Goal: Task Accomplishment & Management: Use online tool/utility

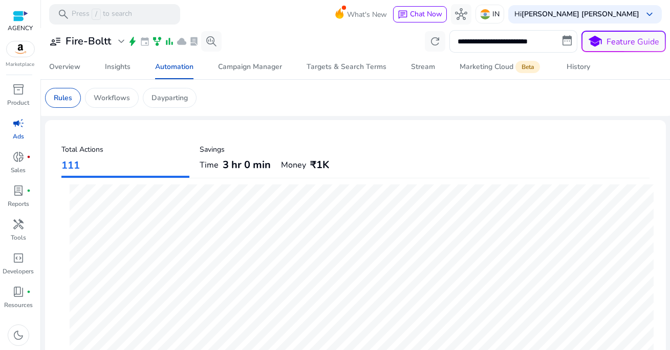
scroll to position [296, 0]
click at [217, 13] on mat-toolbar "search Press / to search What's New chat Chat Now hub IN Hi [PERSON_NAME] [PERS…" at bounding box center [355, 14] width 629 height 28
click at [215, 162] on span "Time" at bounding box center [209, 165] width 19 height 12
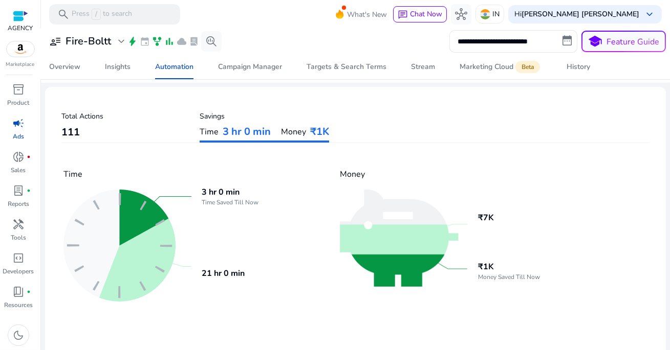
scroll to position [45, 0]
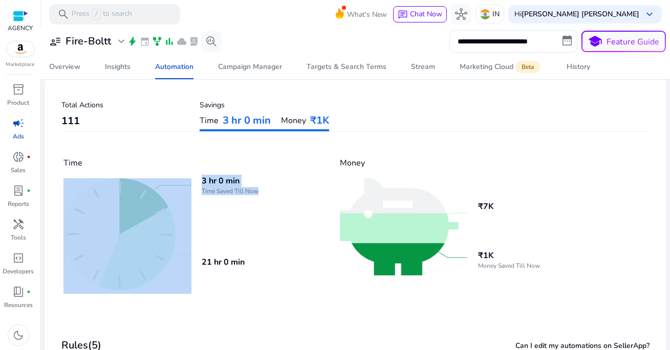
drag, startPoint x: 199, startPoint y: 195, endPoint x: 267, endPoint y: 194, distance: 67.5
click at [266, 194] on div "3 hr 0 min Time Saved Till Now 21 hr 0 min" at bounding box center [191, 237] width 256 height 116
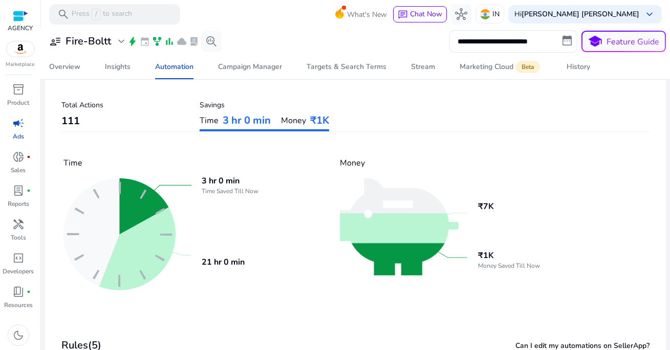
click at [267, 194] on div "3 hr 0 min Time Saved Till Now 21 hr 0 min" at bounding box center [191, 237] width 256 height 116
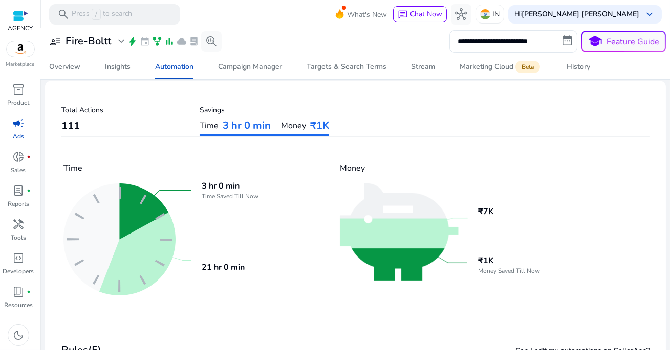
scroll to position [0, 0]
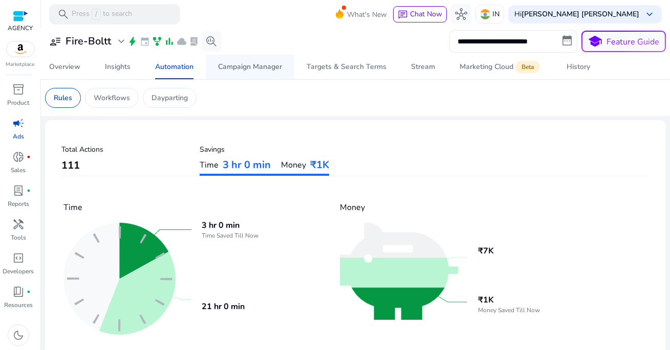
click at [255, 67] on div "Campaign Manager" at bounding box center [250, 66] width 64 height 7
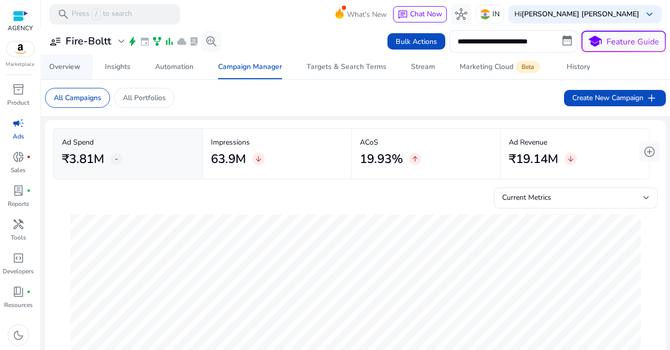
click at [69, 69] on div "Overview" at bounding box center [64, 66] width 31 height 7
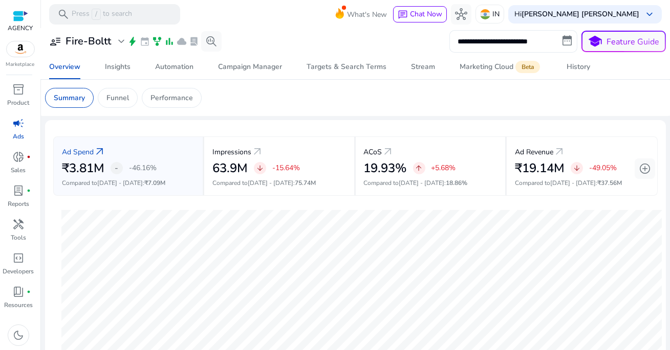
click at [497, 36] on input "**********" at bounding box center [513, 41] width 128 height 23
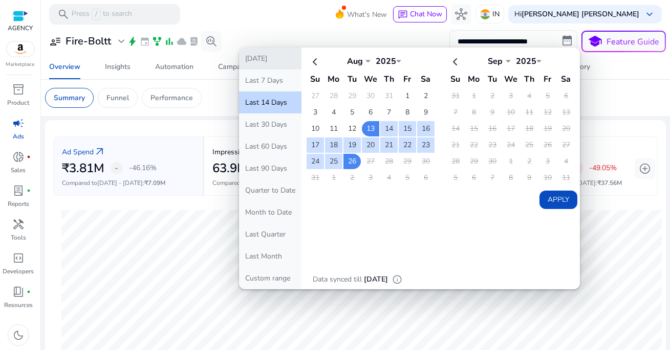
click at [281, 55] on button "[DATE]" at bounding box center [270, 59] width 62 height 22
type input "**********"
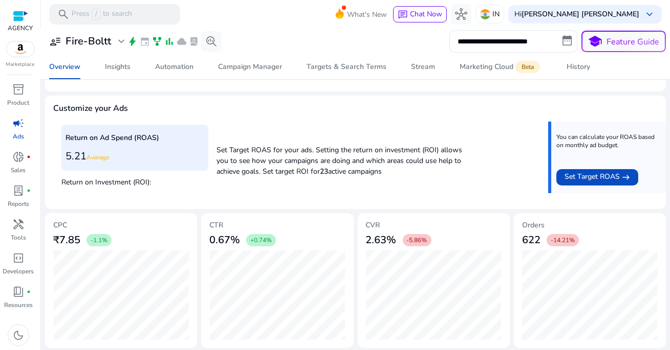
scroll to position [365, 0]
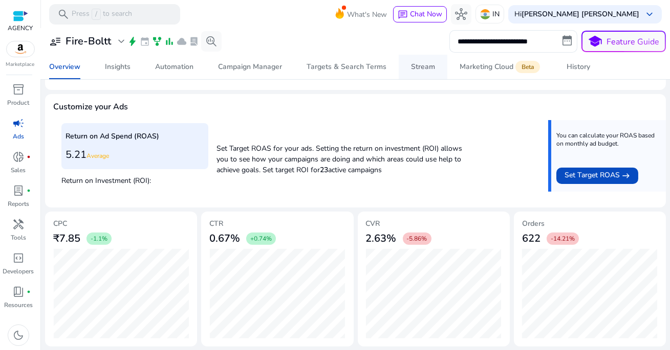
click at [422, 64] on div "Stream" at bounding box center [423, 66] width 24 height 7
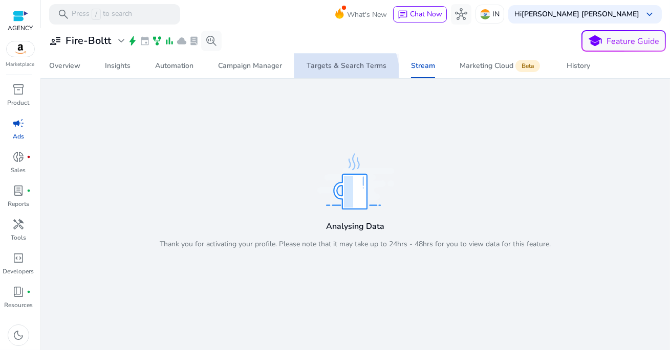
click at [343, 72] on span "Targets & Search Terms" at bounding box center [346, 66] width 80 height 25
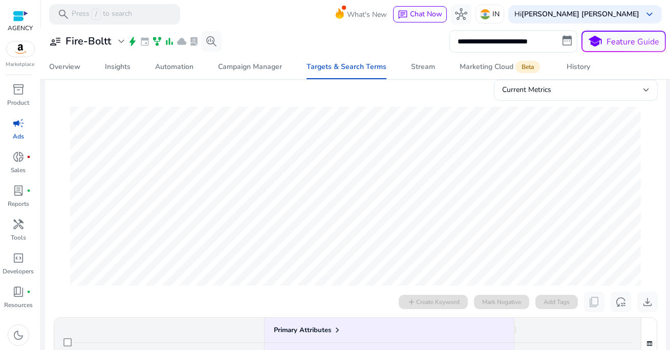
scroll to position [80, 0]
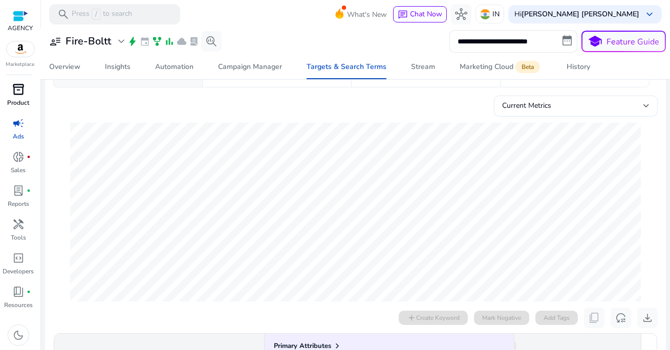
click at [20, 89] on span "inventory_2" at bounding box center [18, 89] width 12 height 12
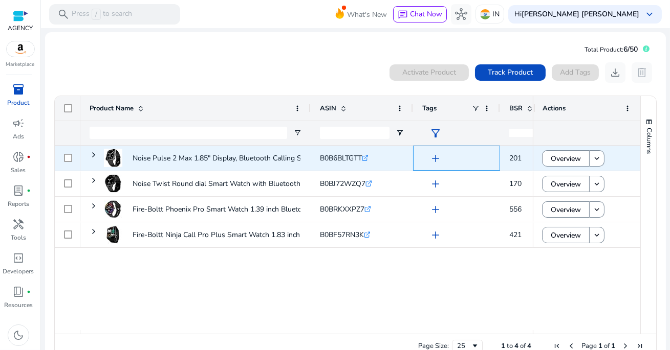
click at [416, 158] on div "add" at bounding box center [456, 158] width 87 height 25
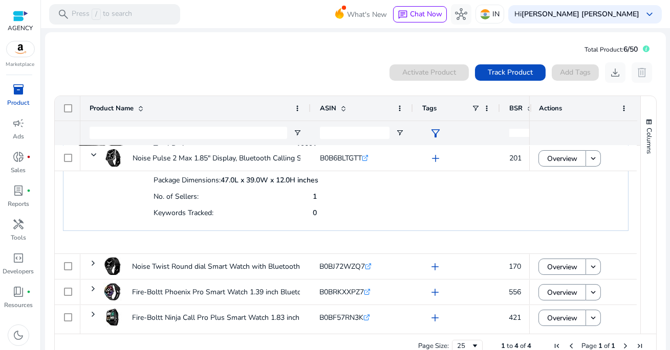
scroll to position [0, 1]
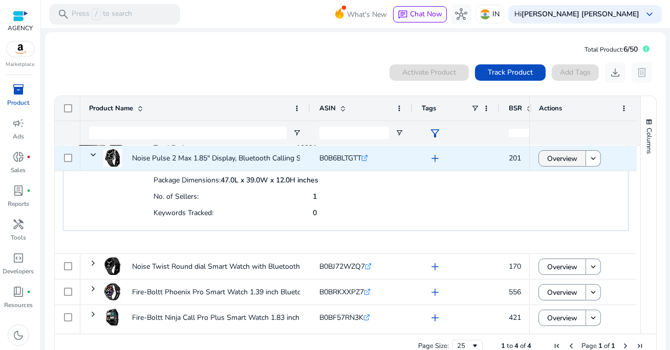
click at [556, 159] on span "Overview" at bounding box center [562, 158] width 30 height 21
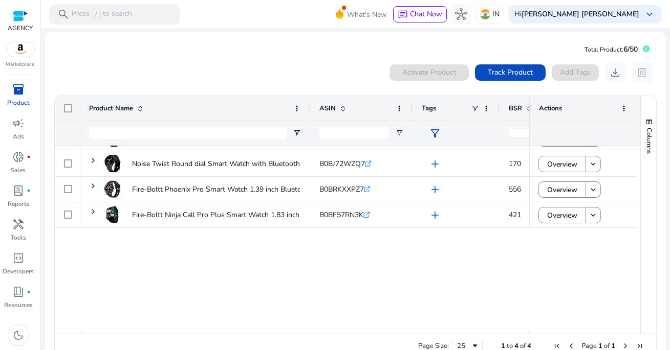
scroll to position [0, 0]
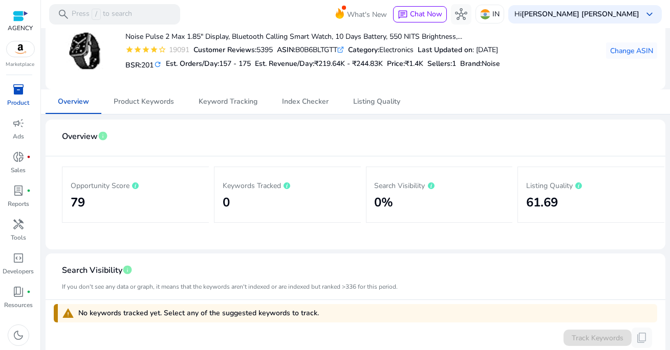
scroll to position [60, 0]
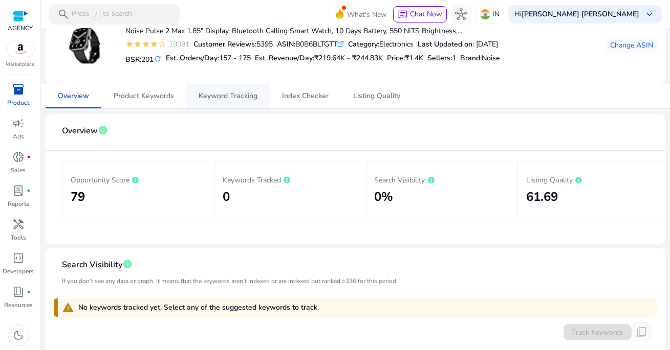
click at [248, 96] on span "Keyword Tracking" at bounding box center [227, 96] width 59 height 7
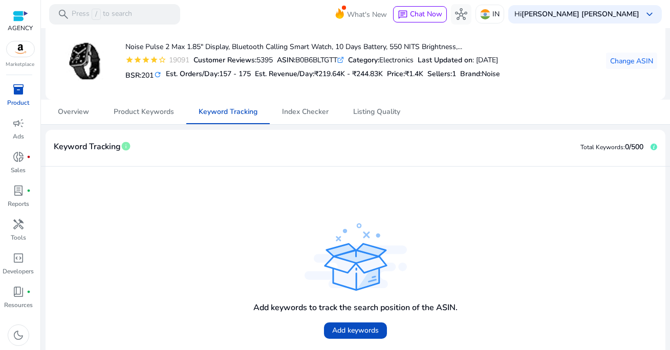
scroll to position [67, 0]
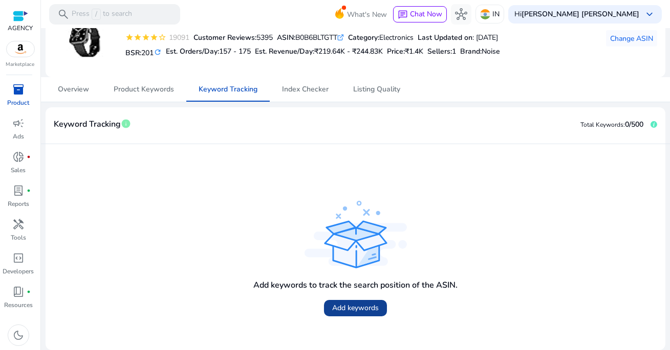
click at [358, 301] on span at bounding box center [355, 308] width 63 height 25
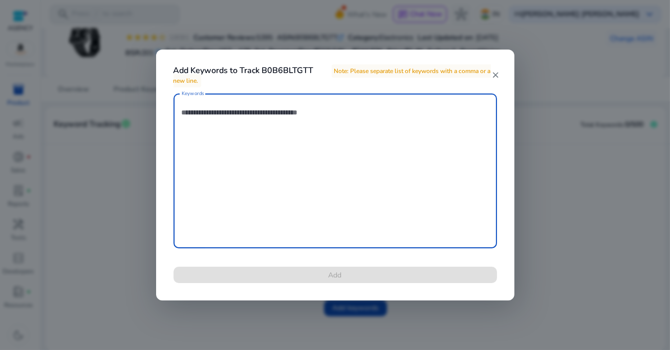
click at [272, 174] on textarea "Keywords" at bounding box center [335, 171] width 307 height 145
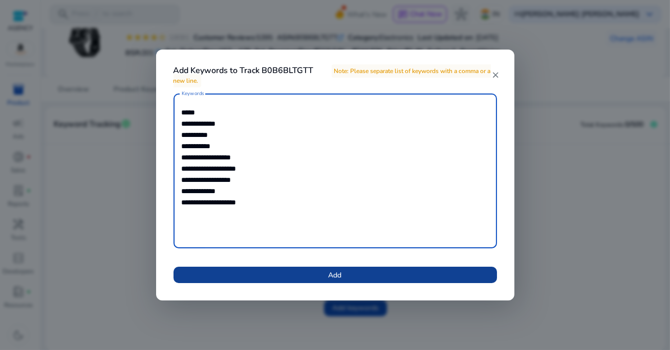
type textarea "**********"
click at [344, 279] on span at bounding box center [334, 275] width 323 height 25
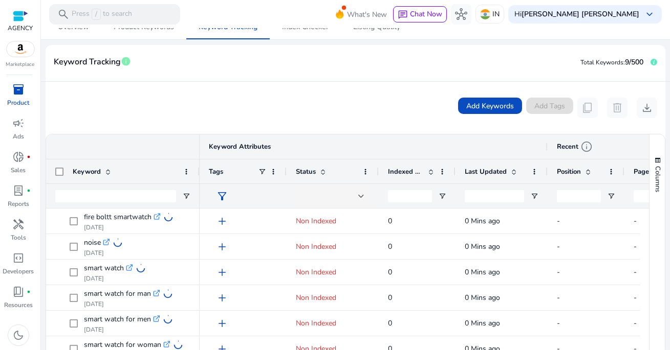
scroll to position [0, 0]
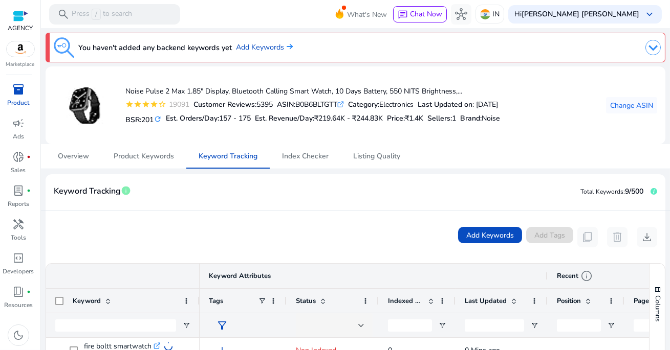
click at [645, 48] on img at bounding box center [652, 47] width 15 height 15
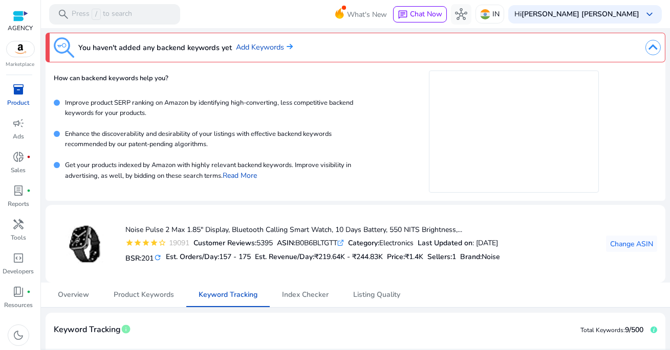
click at [159, 106] on p "Improve product SERP ranking on Amazon by identifying high-converting, less com…" at bounding box center [208, 107] width 297 height 19
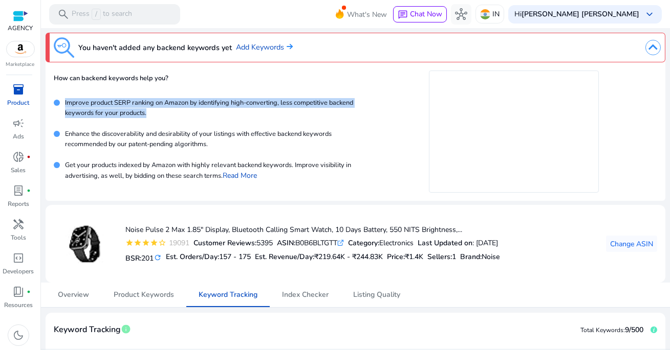
click at [159, 106] on p "Improve product SERP ranking on Amazon by identifying high-converting, less com…" at bounding box center [208, 107] width 297 height 19
click at [260, 116] on p "Improve product SERP ranking on Amazon by identifying high-converting, less com…" at bounding box center [208, 107] width 297 height 19
drag, startPoint x: 248, startPoint y: 103, endPoint x: 324, endPoint y: 115, distance: 77.6
click at [324, 115] on p "Improve product SERP ranking on Amazon by identifying high-converting, less com…" at bounding box center [208, 107] width 297 height 19
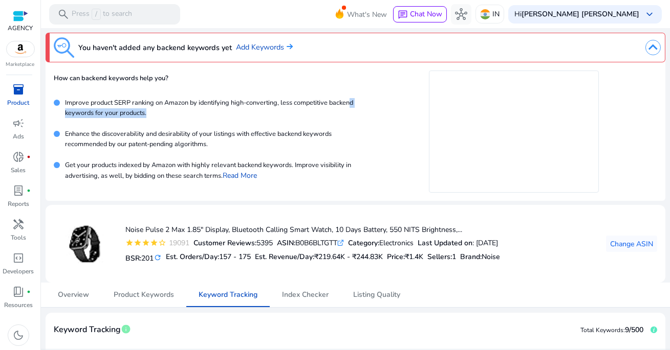
drag, startPoint x: 86, startPoint y: 115, endPoint x: 194, endPoint y: 114, distance: 107.9
click at [195, 114] on p "Improve product SERP ranking on Amazon by identifying high-converting, less com…" at bounding box center [208, 107] width 297 height 19
click at [194, 114] on p "Improve product SERP ranking on Amazon by identifying high-converting, less com…" at bounding box center [208, 107] width 297 height 19
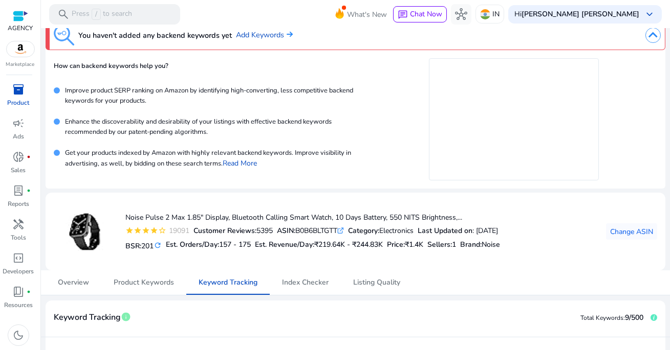
scroll to position [13, 0]
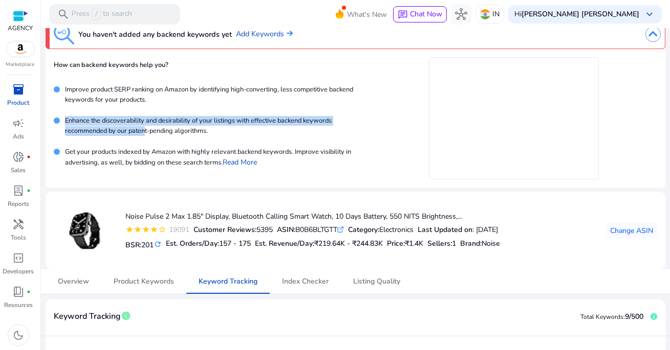
drag, startPoint x: 65, startPoint y: 121, endPoint x: 146, endPoint y: 132, distance: 81.5
click at [146, 132] on p "Enhance the discoverability and desirability of your listings with effective ba…" at bounding box center [208, 125] width 297 height 19
drag, startPoint x: 146, startPoint y: 123, endPoint x: 215, endPoint y: 131, distance: 69.6
click at [214, 131] on p "Enhance the discoverability and desirability of your listings with effective ba…" at bounding box center [208, 125] width 297 height 19
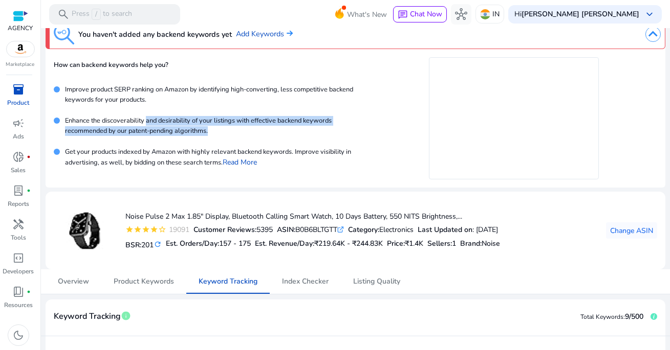
click at [215, 131] on p "Enhance the discoverability and desirability of your listings with effective ba…" at bounding box center [208, 125] width 297 height 19
drag, startPoint x: 193, startPoint y: 122, endPoint x: 285, endPoint y: 136, distance: 93.7
click at [285, 136] on div "Enhance the discoverability and desirability of your listings with effective ba…" at bounding box center [205, 128] width 303 height 31
drag, startPoint x: 251, startPoint y: 120, endPoint x: 315, endPoint y: 136, distance: 66.0
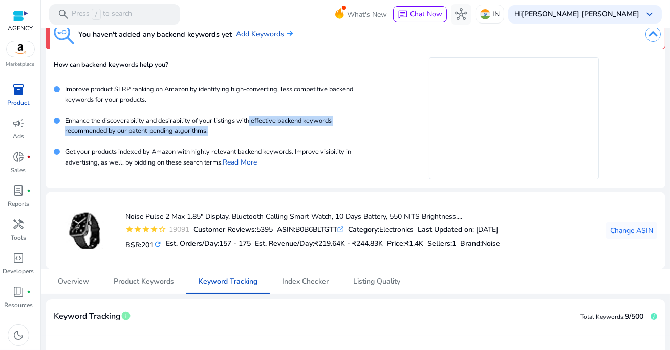
click at [315, 136] on div "Enhance the discoverability and desirability of your listings with effective ba…" at bounding box center [205, 128] width 303 height 31
click at [170, 136] on div "Enhance the discoverability and desirability of your listings with effective ba…" at bounding box center [205, 128] width 303 height 31
click at [164, 132] on p "Enhance the discoverability and desirability of your listings with effective ba…" at bounding box center [208, 125] width 297 height 19
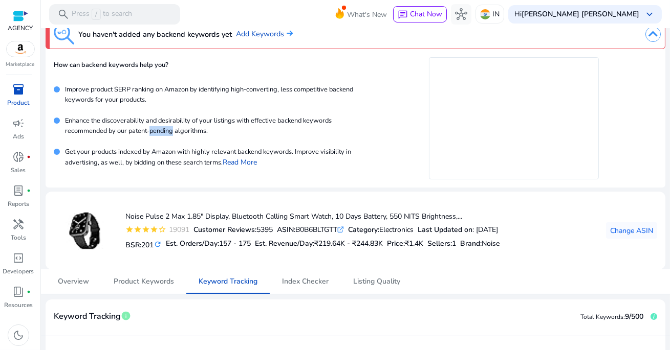
click at [164, 132] on p "Enhance the discoverability and desirability of your listings with effective ba…" at bounding box center [208, 125] width 297 height 19
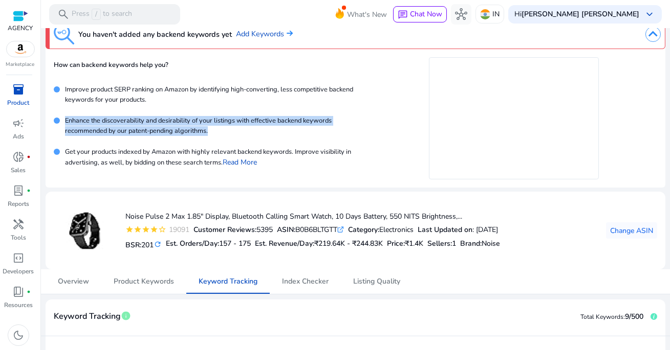
click at [164, 132] on p "Enhance the discoverability and desirability of your listings with effective ba…" at bounding box center [208, 125] width 297 height 19
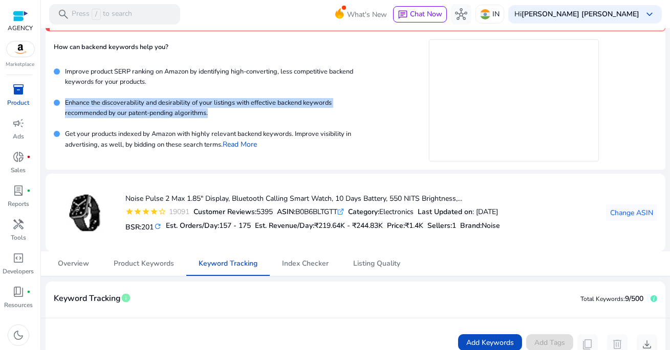
scroll to position [33, 0]
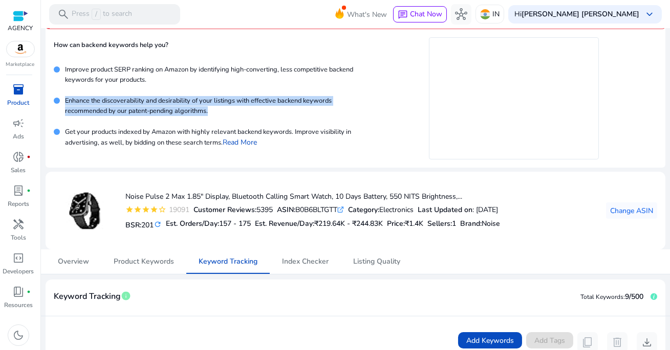
click at [204, 134] on p "Get your products indexed by Amazon with highly relevant backend keywords. Impr…" at bounding box center [208, 137] width 297 height 20
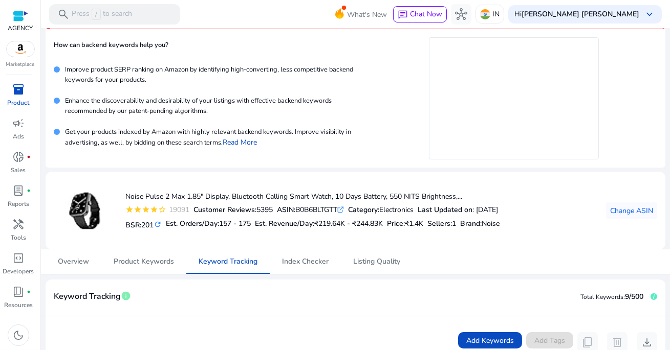
click at [204, 134] on p "Get your products indexed by Amazon with highly relevant backend keywords. Impr…" at bounding box center [208, 137] width 297 height 20
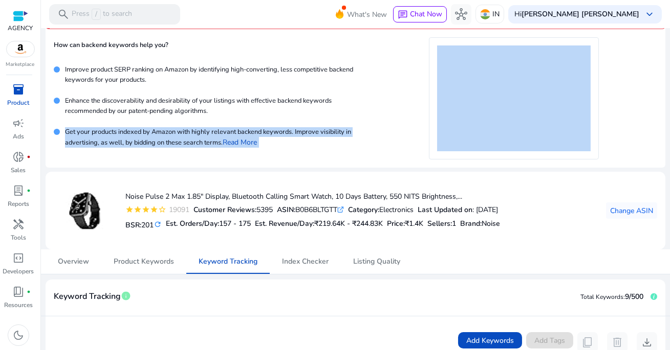
click at [193, 137] on p "Get your products indexed by Amazon with highly relevant backend keywords. Impr…" at bounding box center [208, 137] width 297 height 20
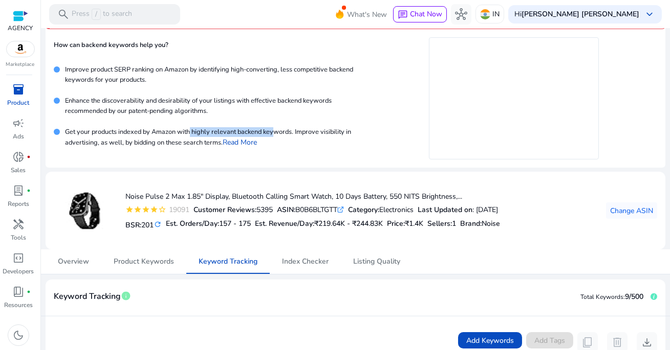
drag, startPoint x: 192, startPoint y: 134, endPoint x: 287, endPoint y: 138, distance: 94.7
click at [287, 138] on p "Get your products indexed by Amazon with highly relevant backend keywords. Impr…" at bounding box center [208, 137] width 297 height 20
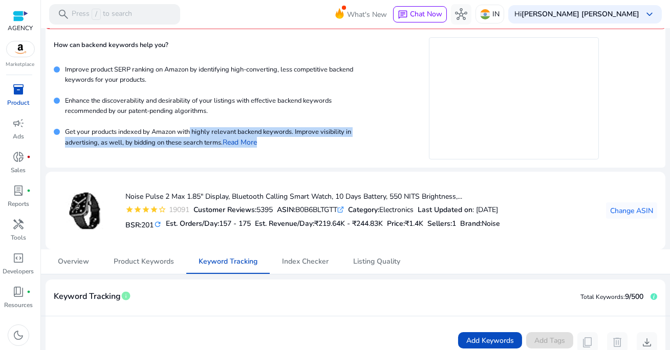
click at [287, 138] on p "Get your products indexed by Amazon with highly relevant backend keywords. Impr…" at bounding box center [208, 137] width 297 height 20
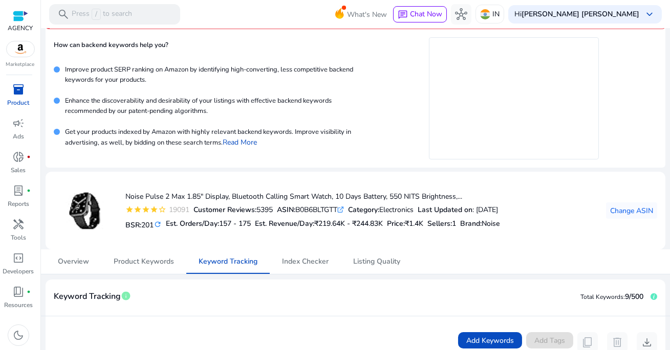
click at [282, 132] on p "Get your products indexed by Amazon with highly relevant backend keywords. Impr…" at bounding box center [208, 137] width 297 height 20
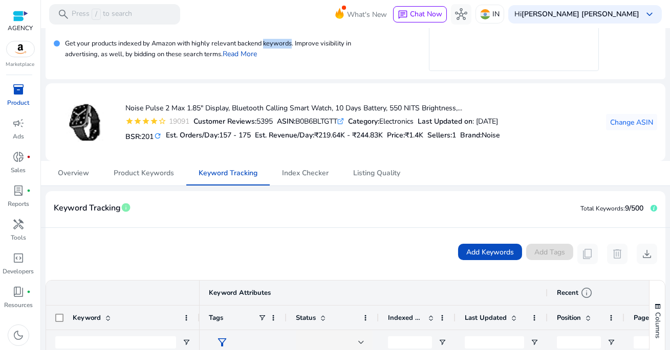
scroll to position [139, 0]
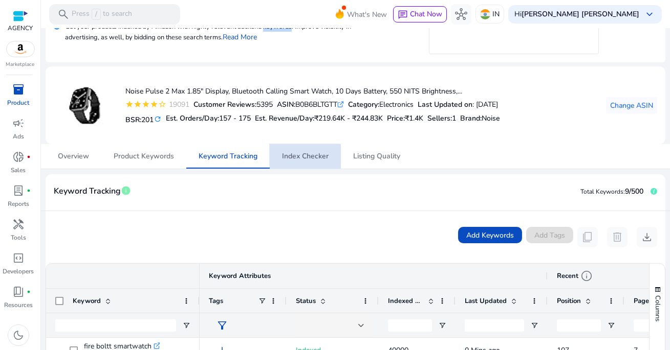
click at [299, 161] on span "Index Checker" at bounding box center [305, 156] width 47 height 25
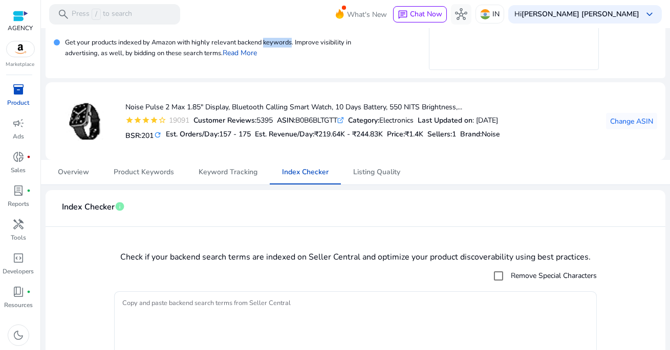
scroll to position [176, 0]
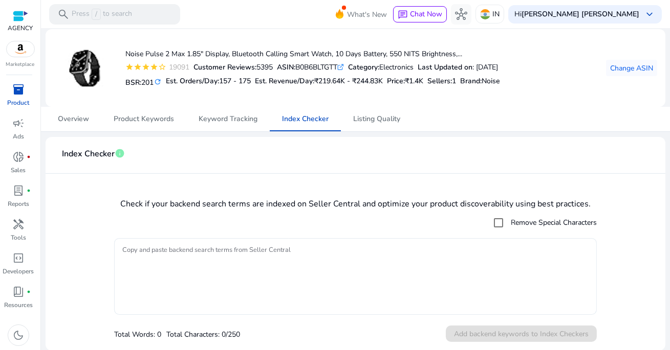
click at [308, 253] on textarea "Copy and paste backend search terms from Seller Central" at bounding box center [355, 276] width 466 height 67
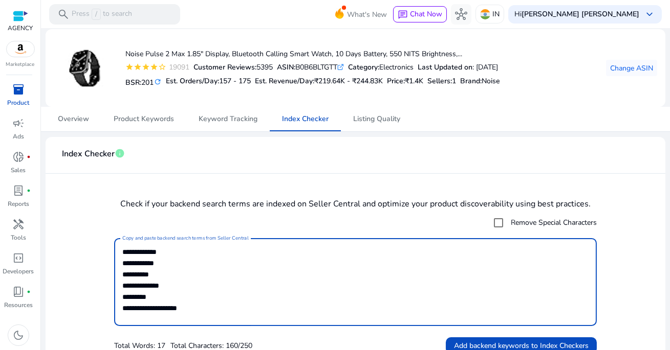
scroll to position [188, 0]
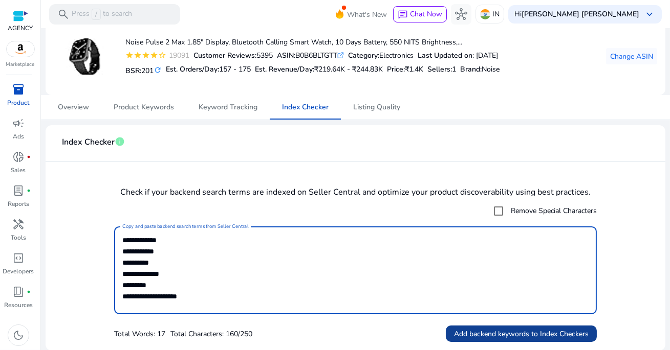
type textarea "**********"
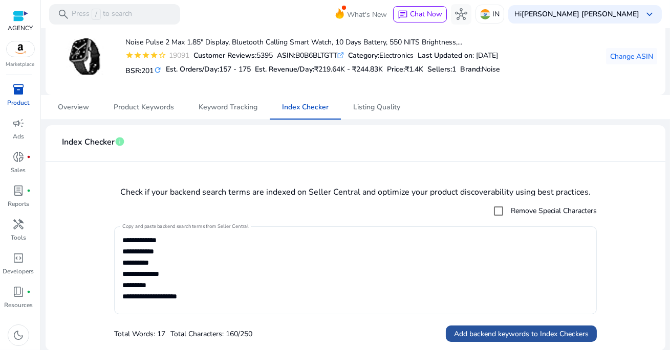
click at [507, 330] on span "Add backend keywords to Index Checkers" at bounding box center [521, 334] width 135 height 11
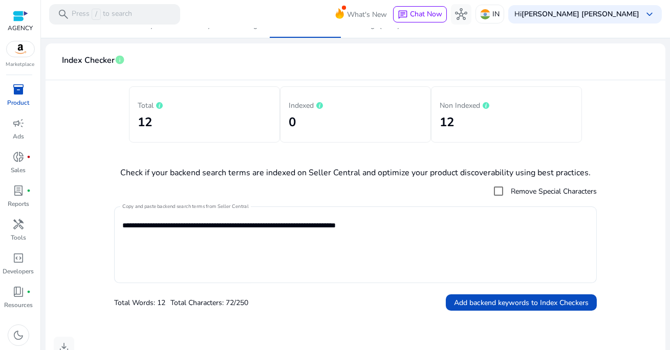
scroll to position [0, 0]
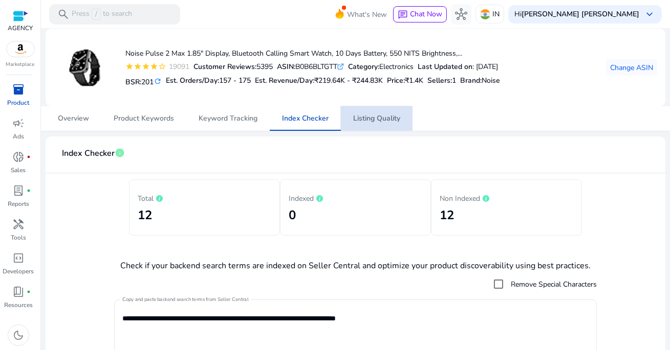
click at [374, 122] on span "Listing Quality" at bounding box center [376, 118] width 47 height 7
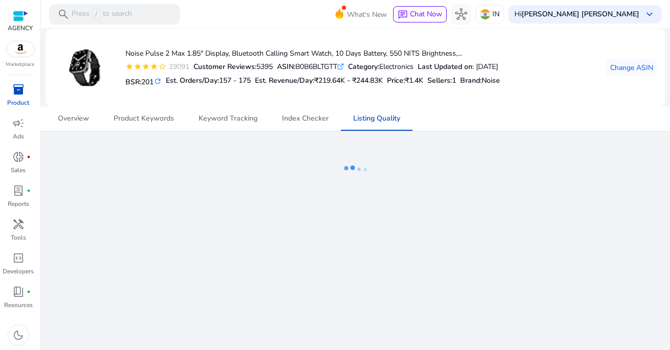
click at [13, 89] on span "inventory_2" at bounding box center [18, 89] width 12 height 12
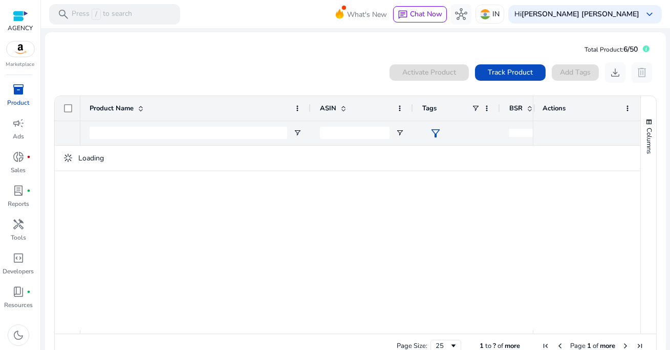
scroll to position [22, 0]
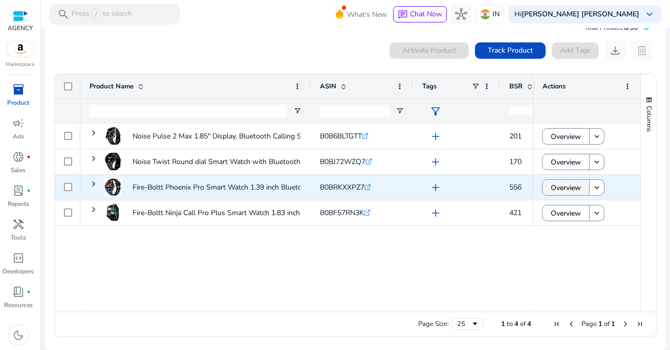
click at [572, 188] on span "Overview" at bounding box center [565, 188] width 30 height 21
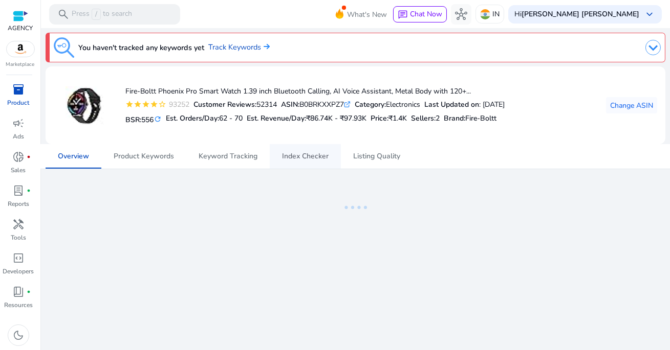
click at [310, 158] on span "Index Checker" at bounding box center [305, 156] width 47 height 7
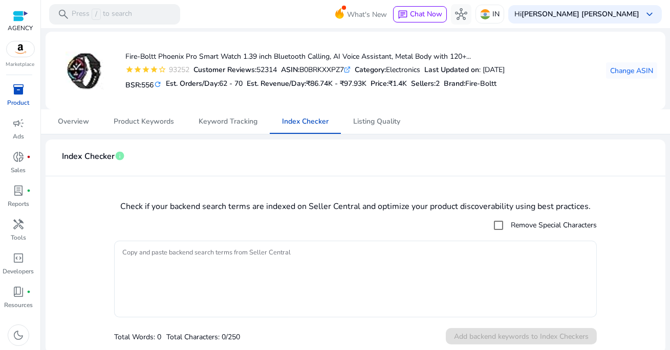
scroll to position [38, 0]
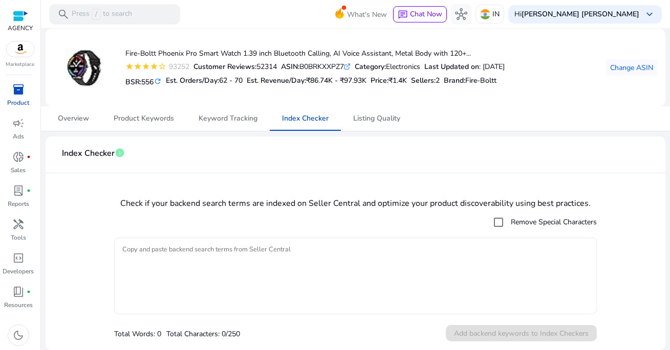
click at [293, 254] on textarea "Copy and paste backend search terms from Seller Central" at bounding box center [355, 276] width 466 height 67
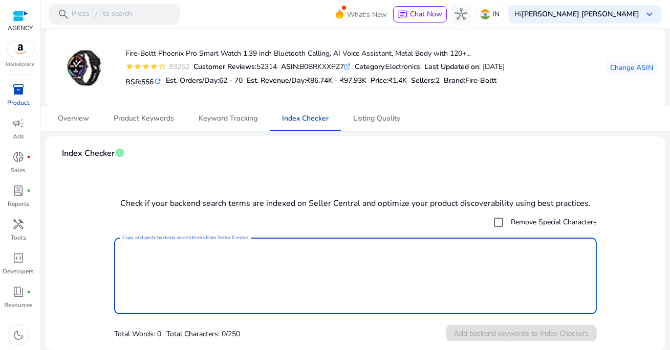
paste textarea "**********"
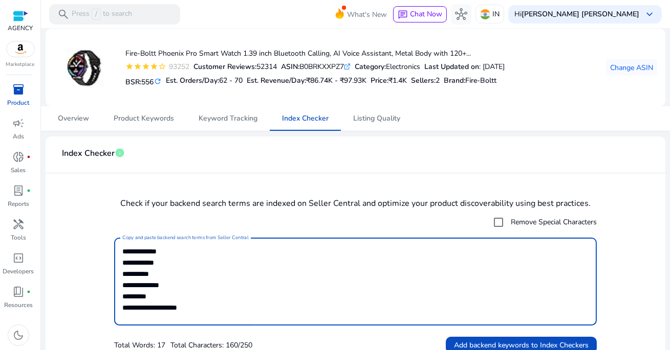
scroll to position [0, 0]
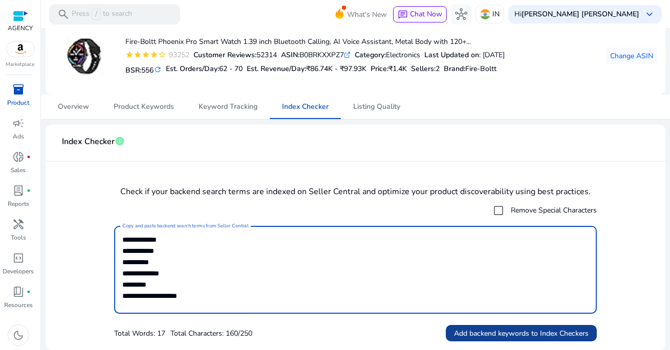
type textarea "**********"
click at [474, 334] on span "Add backend keywords to Index Checkers" at bounding box center [521, 333] width 135 height 11
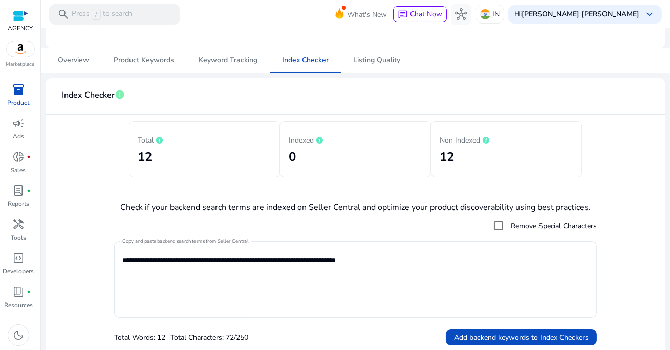
click at [20, 97] on div "inventory_2" at bounding box center [18, 89] width 29 height 16
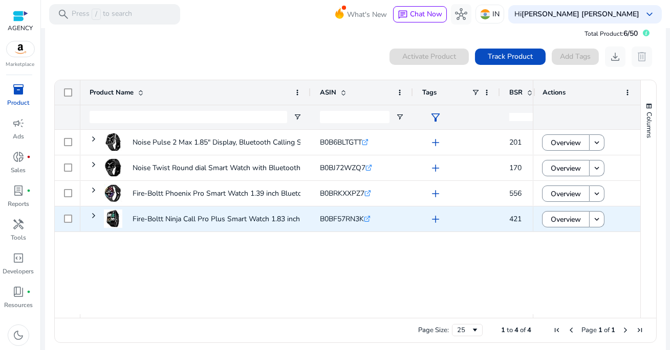
click at [306, 215] on div "Fire-Boltt Ninja Call Pro Plus Smart Watch 1.83 inch with Bluetooth..." at bounding box center [195, 219] width 230 height 25
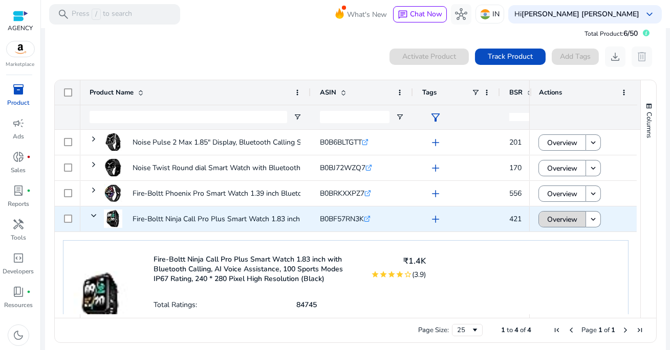
click at [556, 217] on span "Overview" at bounding box center [562, 219] width 30 height 21
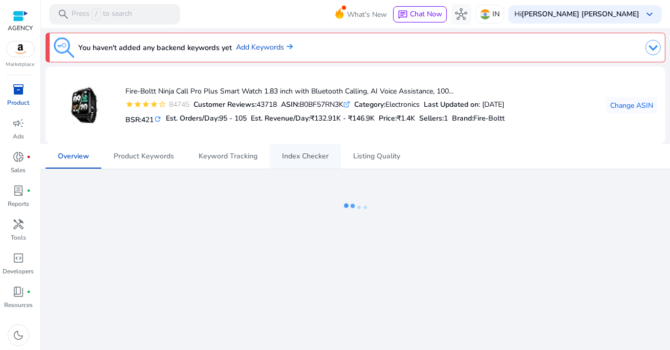
click at [304, 154] on span "Index Checker" at bounding box center [305, 156] width 47 height 7
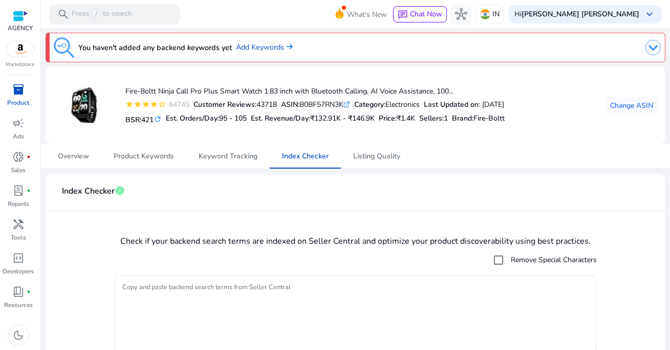
scroll to position [38, 0]
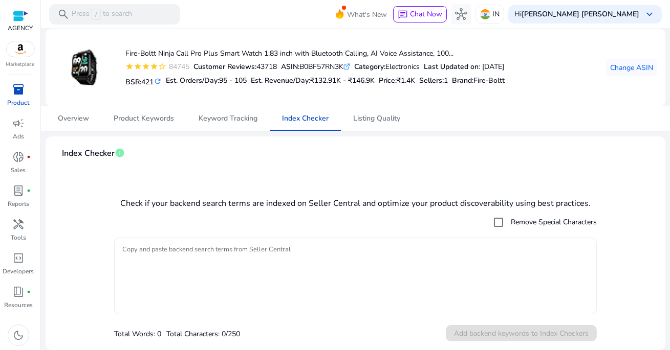
click at [282, 265] on textarea "Copy and paste backend search terms from Seller Central" at bounding box center [355, 276] width 466 height 67
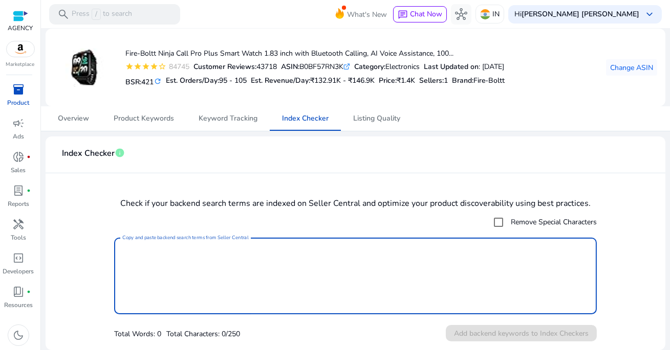
paste textarea "**********"
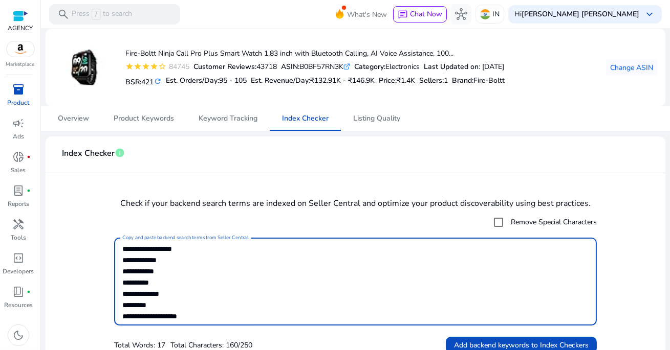
scroll to position [0, 0]
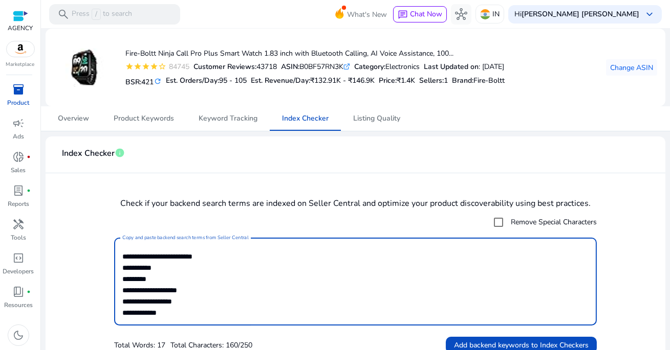
click at [251, 275] on textarea "**********" at bounding box center [353, 282] width 463 height 78
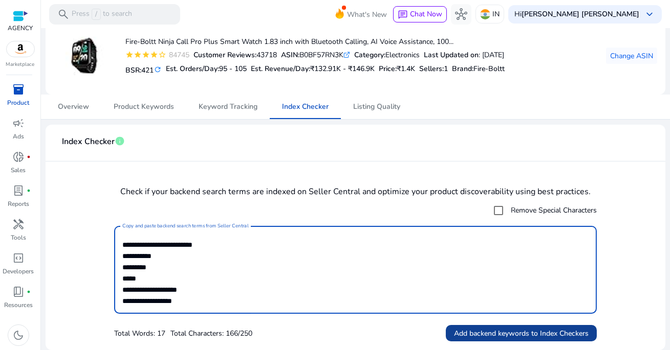
type textarea "**********"
click at [499, 333] on span "Add backend keywords to Index Checkers" at bounding box center [521, 333] width 135 height 11
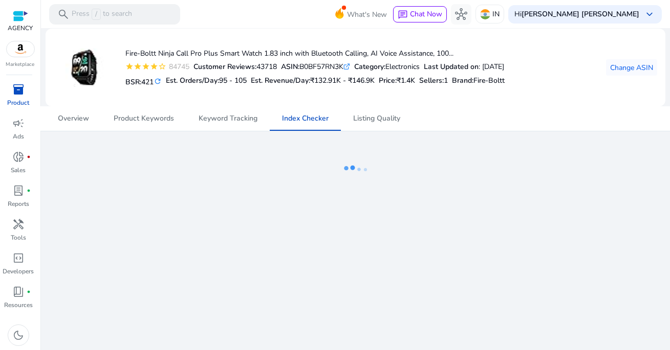
click at [652, 23] on div "What's New chat Chat Now hub IN Hi [PERSON_NAME] [PERSON_NAME] keyboard_arrow_d…" at bounding box center [493, 14] width 335 height 25
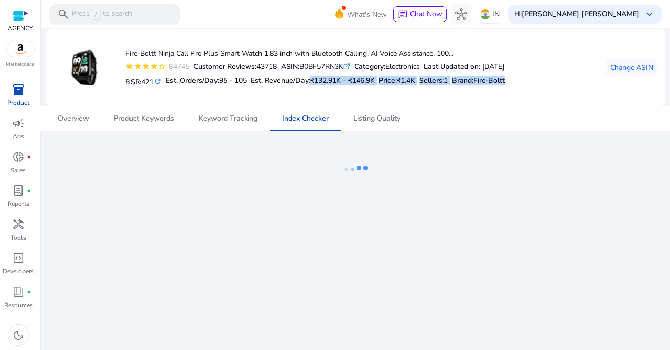
drag, startPoint x: 317, startPoint y: 82, endPoint x: 535, endPoint y: 90, distance: 218.1
click at [504, 90] on div "Fire-Boltt Ninja Call Pro Plus Smart Watch 1.83 inch with Bluetooth Calling, AI…" at bounding box center [279, 67] width 451 height 61
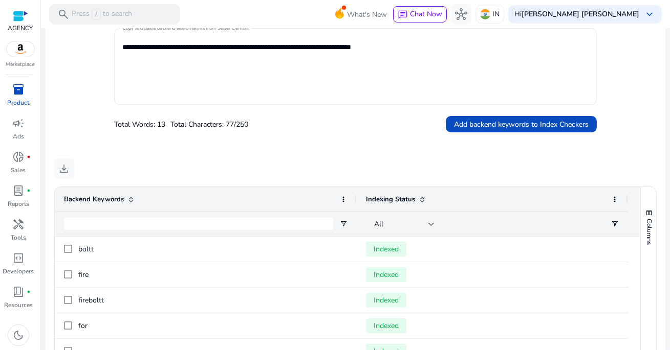
scroll to position [384, 0]
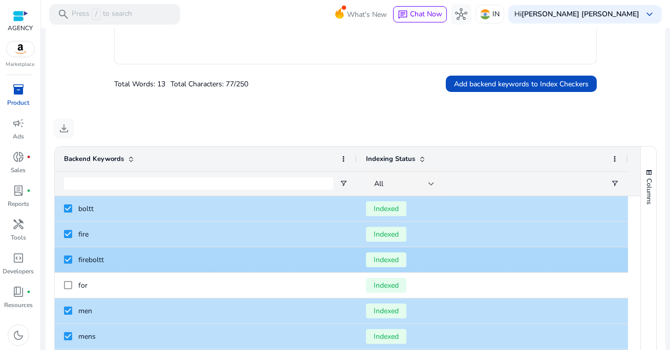
scroll to position [304, 0]
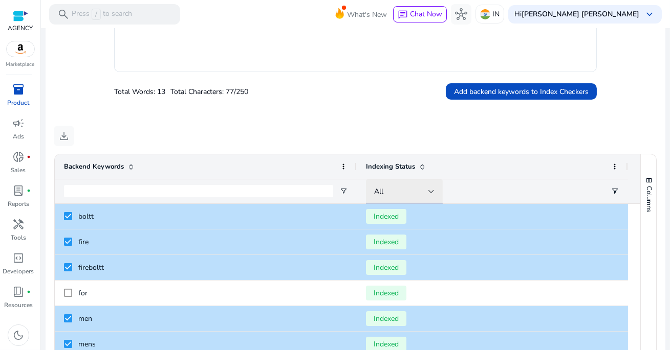
click at [431, 186] on div at bounding box center [431, 192] width 6 height 12
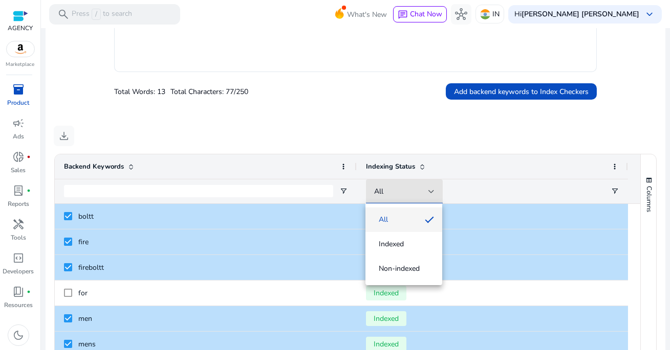
click at [482, 169] on div at bounding box center [335, 175] width 670 height 350
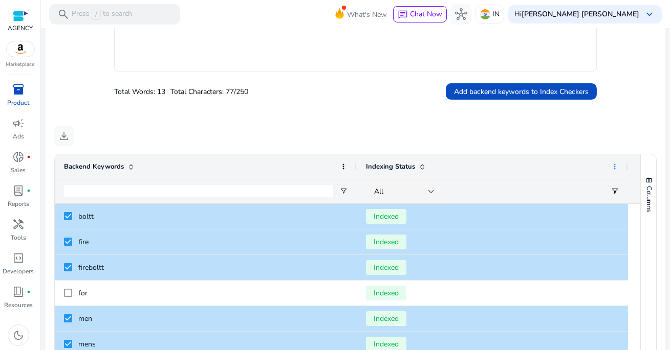
click at [611, 168] on span at bounding box center [614, 167] width 8 height 8
click at [467, 151] on ag-grid-angular "Press ENTER to sort. Press ALT DOWN to open column menu. Press CTRL ENTER to op…" at bounding box center [355, 286] width 618 height 274
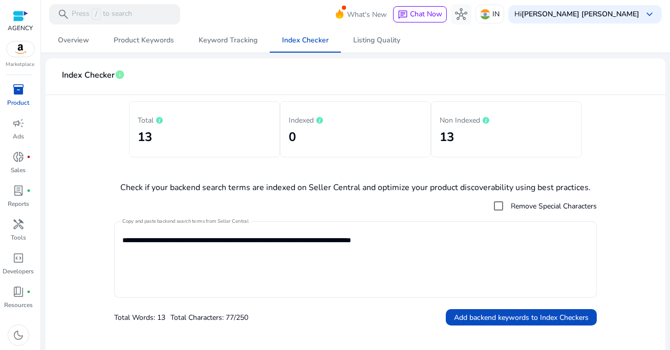
scroll to position [0, 0]
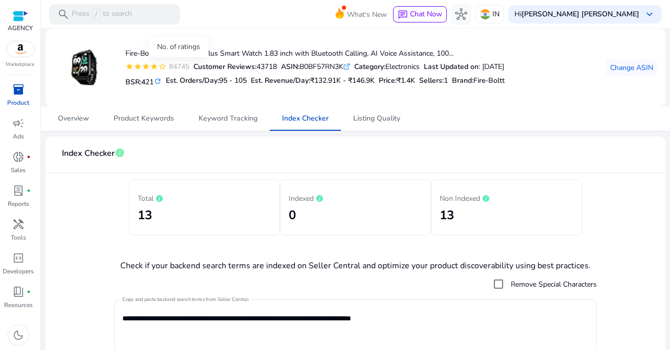
click at [171, 69] on div "84745" at bounding box center [177, 66] width 23 height 11
click at [149, 124] on span "Product Keywords" at bounding box center [144, 118] width 60 height 25
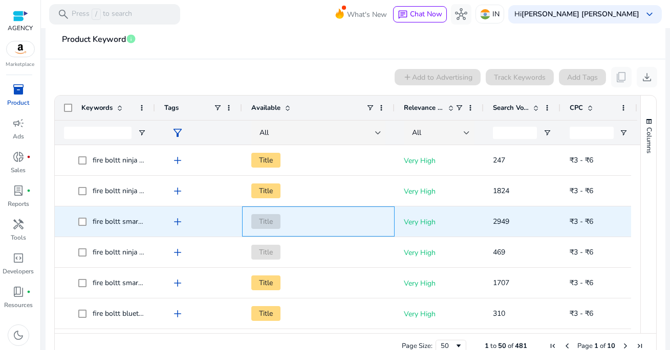
click at [272, 222] on span "Title" at bounding box center [265, 221] width 29 height 15
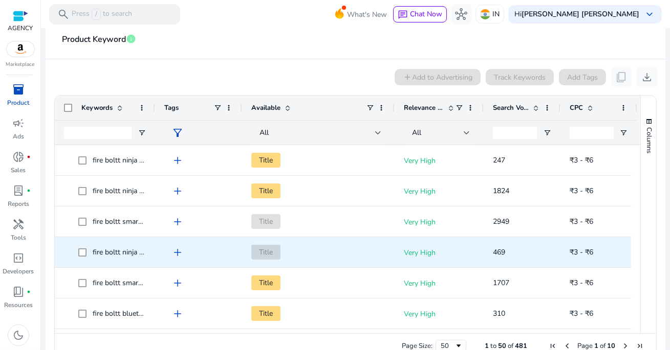
click at [275, 250] on span "Title" at bounding box center [265, 252] width 29 height 15
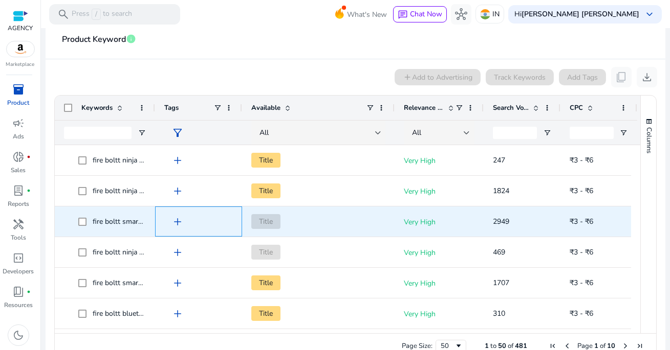
click at [179, 221] on span "add" at bounding box center [177, 222] width 12 height 12
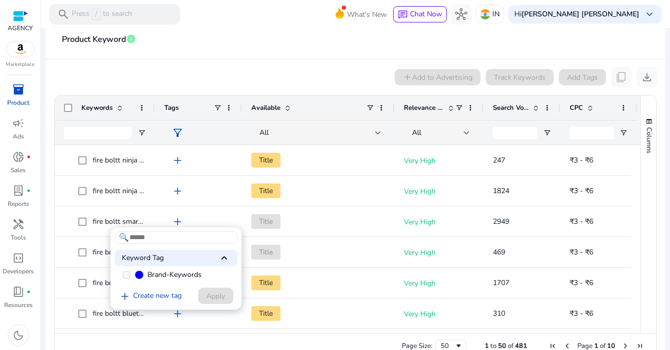
click at [221, 300] on div "add Create new tag Apply" at bounding box center [174, 296] width 119 height 19
click at [178, 296] on link "add Create new tag" at bounding box center [150, 297] width 71 height 12
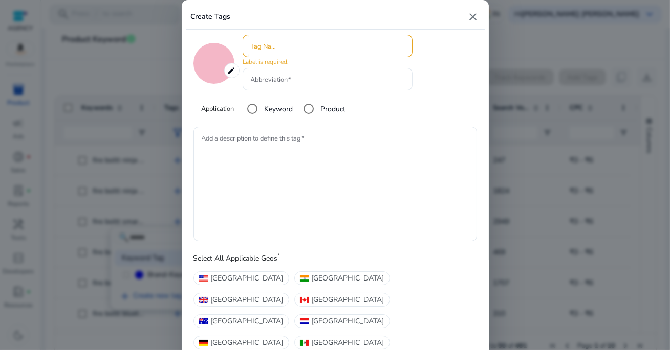
click at [473, 18] on mat-icon "close" at bounding box center [473, 17] width 12 height 12
type input "*******"
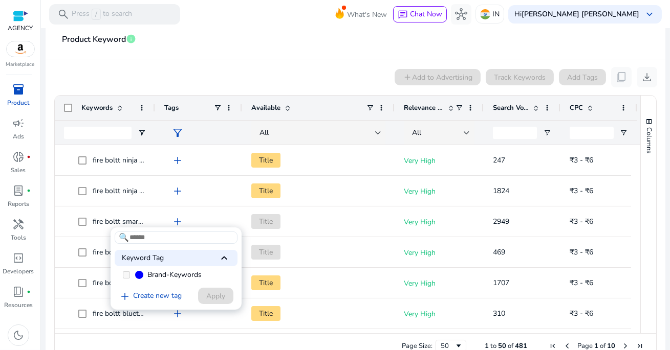
click at [225, 258] on span "keyboard_arrow_up" at bounding box center [224, 258] width 12 height 12
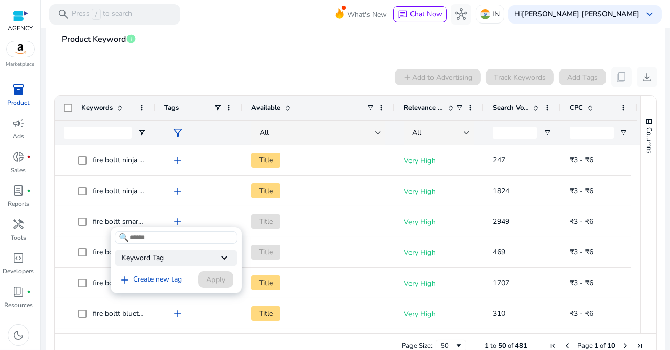
click at [339, 254] on div at bounding box center [335, 175] width 670 height 350
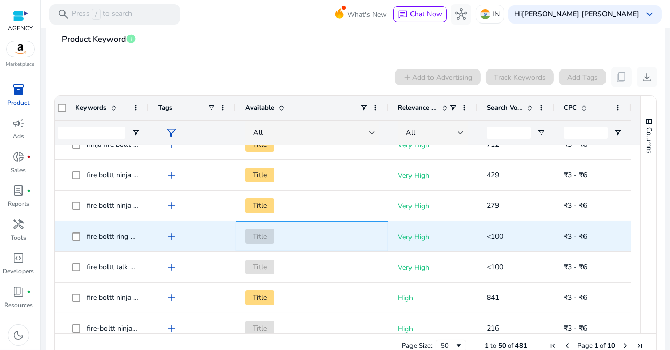
click at [352, 224] on div "Title" at bounding box center [312, 236] width 134 height 29
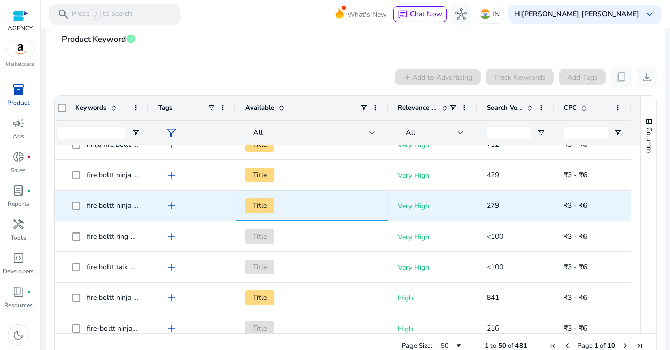
click at [345, 207] on span "Title" at bounding box center [312, 205] width 134 height 21
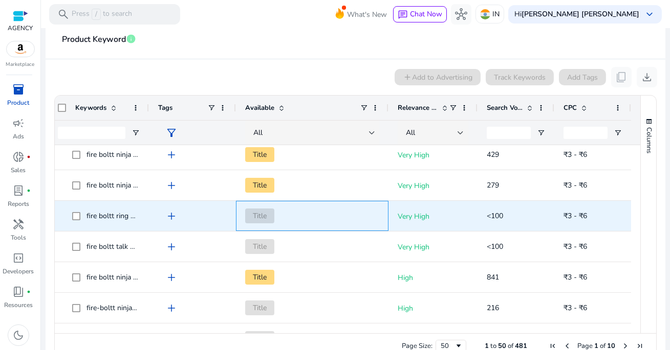
click at [345, 210] on span "Title" at bounding box center [312, 216] width 134 height 21
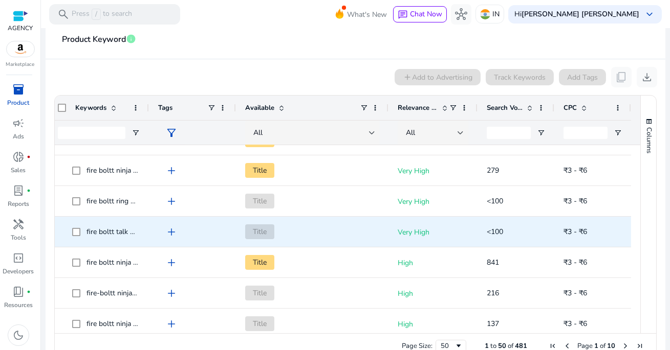
click at [345, 228] on span "Title" at bounding box center [312, 232] width 134 height 21
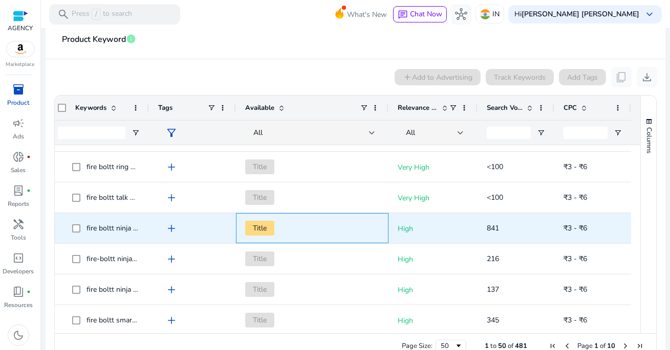
click at [345, 228] on span "Title" at bounding box center [312, 228] width 134 height 21
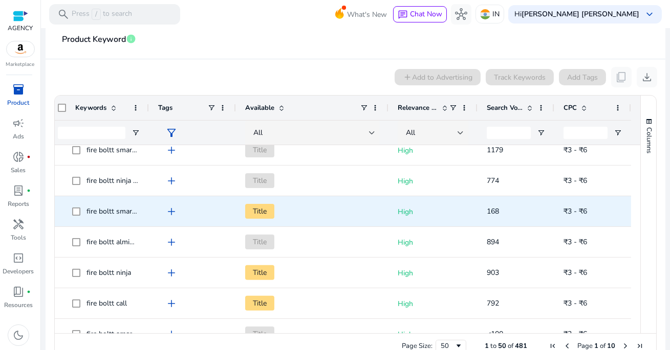
click at [327, 214] on span "Title" at bounding box center [312, 211] width 134 height 21
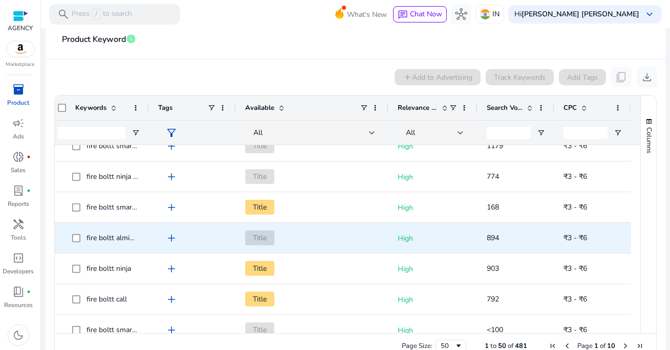
click at [323, 226] on div "Title" at bounding box center [312, 238] width 134 height 29
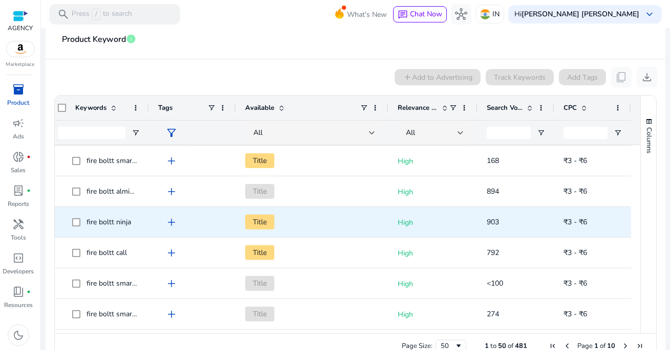
click at [318, 224] on span "Title" at bounding box center [312, 222] width 134 height 21
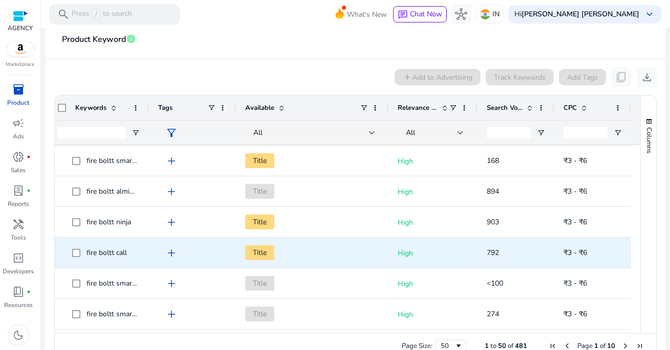
click at [314, 253] on span "Title" at bounding box center [312, 252] width 134 height 21
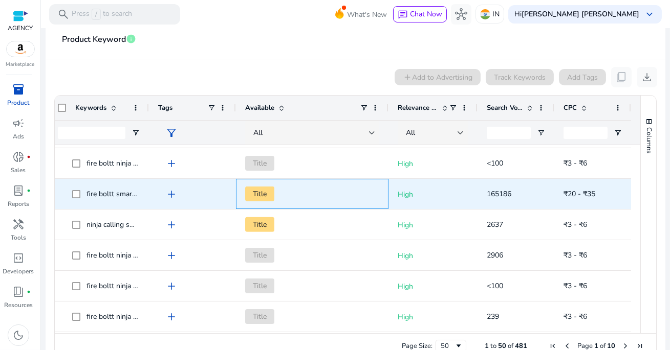
click at [302, 193] on span "Title" at bounding box center [312, 194] width 134 height 21
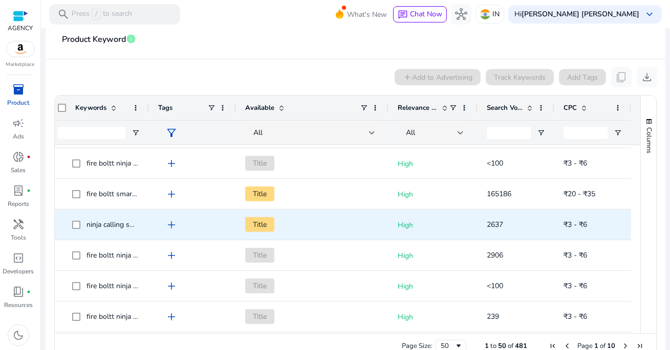
click at [302, 228] on span "Title" at bounding box center [312, 224] width 134 height 21
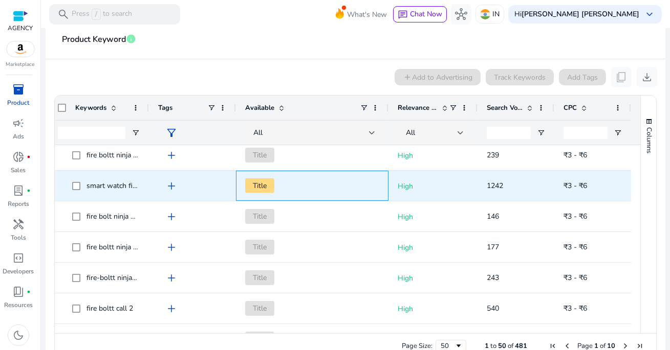
click at [295, 194] on span "Title" at bounding box center [312, 185] width 134 height 21
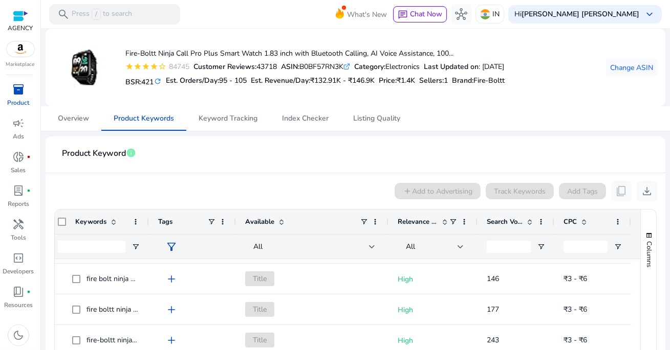
click at [20, 93] on span "inventory_2" at bounding box center [18, 89] width 12 height 12
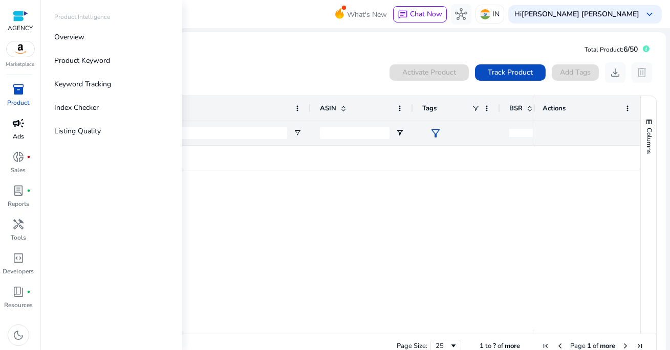
click at [18, 128] on span "campaign" at bounding box center [18, 123] width 12 height 12
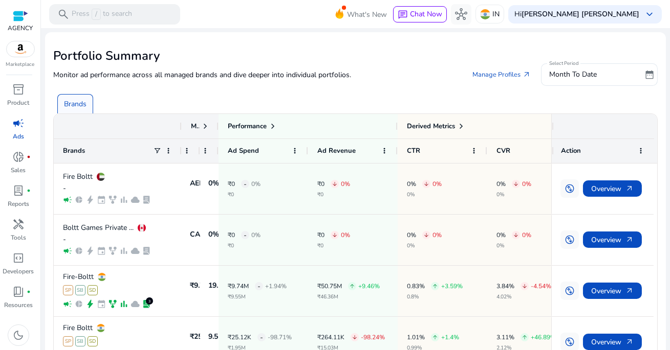
click at [317, 17] on mat-toolbar "search Press / to search What's New chat Chat Now hub IN Hi [PERSON_NAME] [PERS…" at bounding box center [355, 14] width 629 height 28
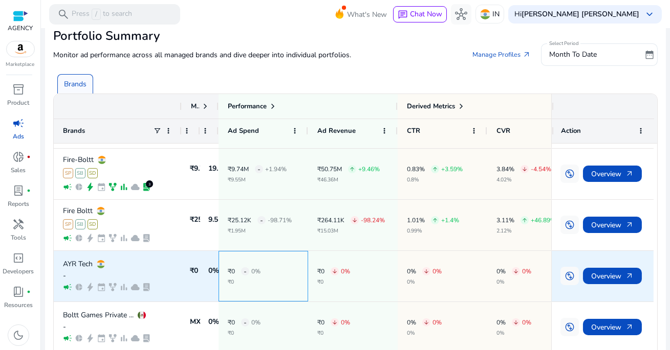
click at [298, 272] on div "₹0 - 0% ₹0" at bounding box center [263, 277] width 71 height 50
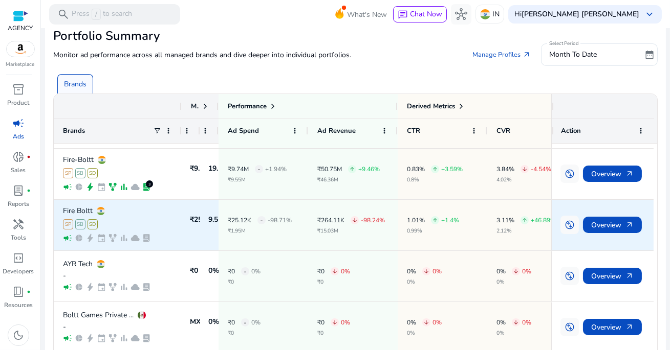
click at [302, 233] on div "₹25.12K - -98.71% ₹1.95M" at bounding box center [263, 225] width 90 height 51
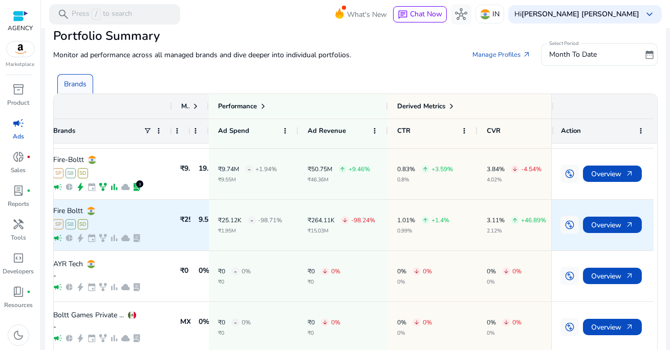
click at [414, 230] on p "0.99%" at bounding box center [423, 231] width 52 height 5
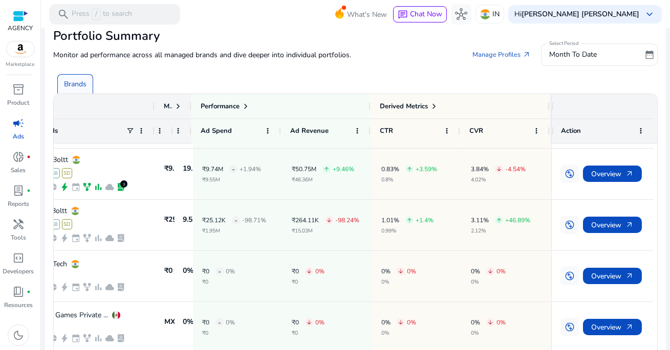
click at [429, 51] on div "Monitor ad performance across all managed brands and dive deeper into individua…" at bounding box center [355, 54] width 604 height 23
click at [499, 14] on p "IN" at bounding box center [495, 14] width 7 height 18
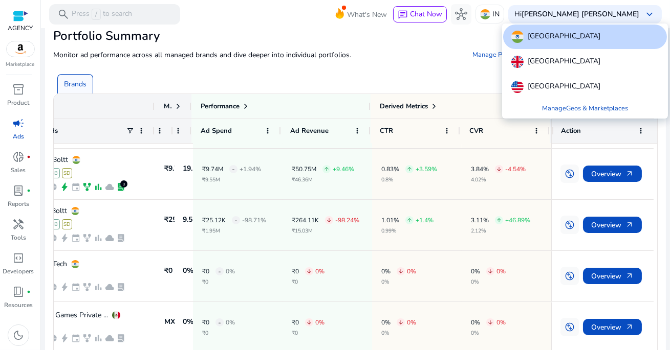
click at [435, 56] on div at bounding box center [335, 175] width 670 height 350
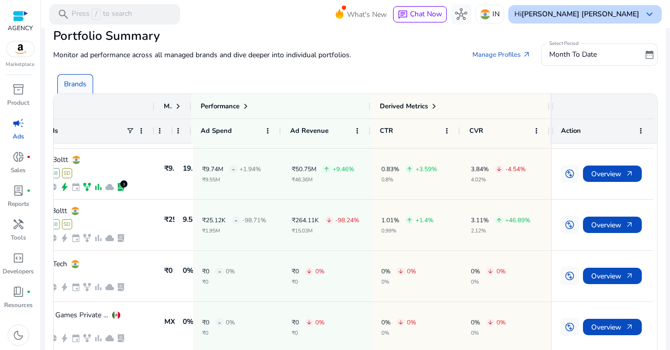
click at [557, 19] on div "Hi Santosh Kumar Kushwaha keyboard_arrow_down" at bounding box center [584, 14] width 153 height 18
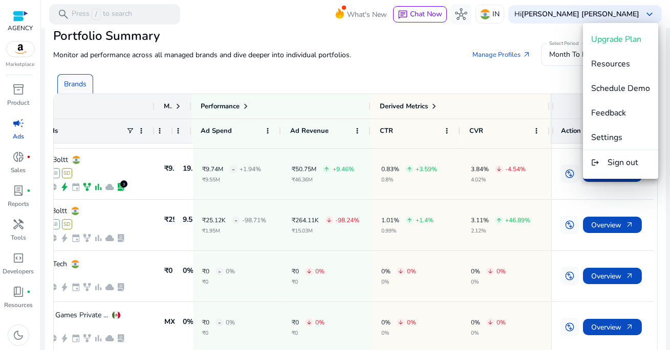
click at [442, 67] on div at bounding box center [335, 175] width 670 height 350
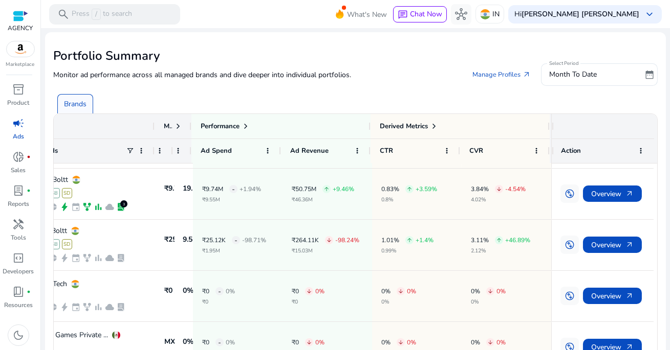
click at [241, 56] on h2 "Portfolio Summary" at bounding box center [355, 56] width 604 height 15
click at [235, 76] on p "Monitor ad performance across all managed brands and dive deeper into individua…" at bounding box center [202, 75] width 298 height 11
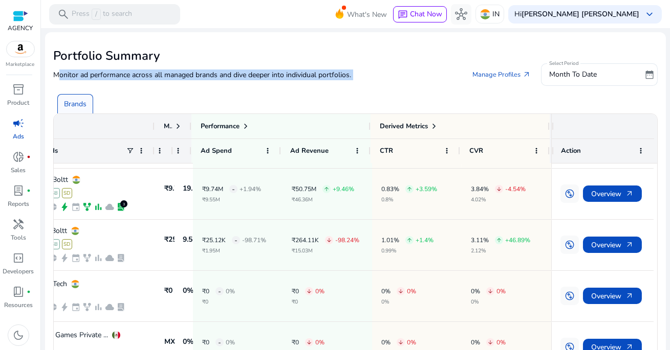
click at [235, 76] on p "Monitor ad performance across all managed brands and dive deeper into individua…" at bounding box center [202, 75] width 298 height 11
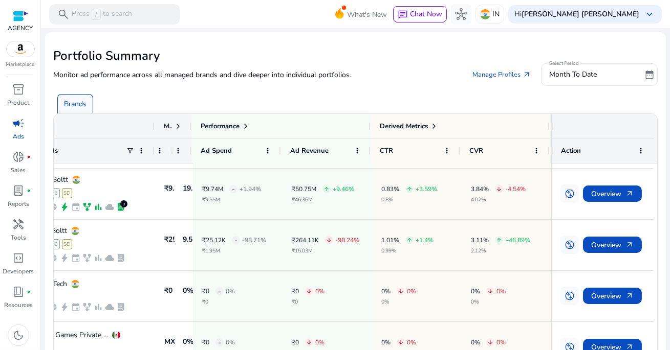
click at [273, 95] on div "Brands" at bounding box center [357, 100] width 608 height 28
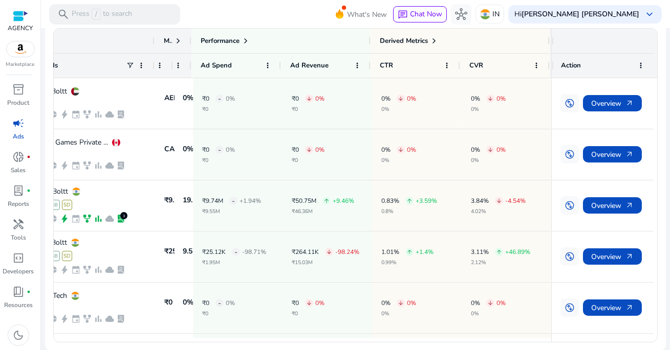
click at [10, 123] on div "campaign" at bounding box center [18, 123] width 29 height 16
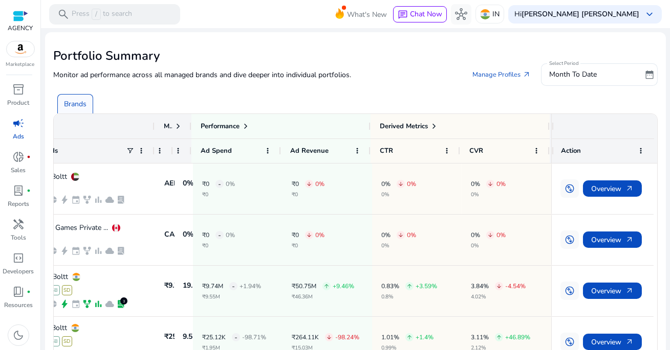
click at [260, 55] on h2 "Portfolio Summary" at bounding box center [355, 56] width 604 height 15
click at [215, 27] on mat-toolbar "search Press / to search What's New chat Chat Now hub IN Hi [PERSON_NAME] [PERS…" at bounding box center [355, 14] width 629 height 28
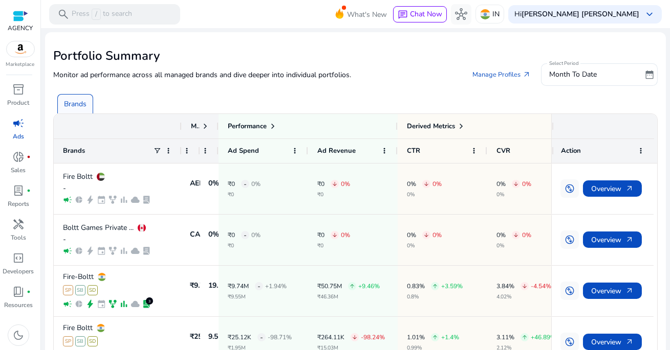
scroll to position [0, 29]
